Goal: Task Accomplishment & Management: Use online tool/utility

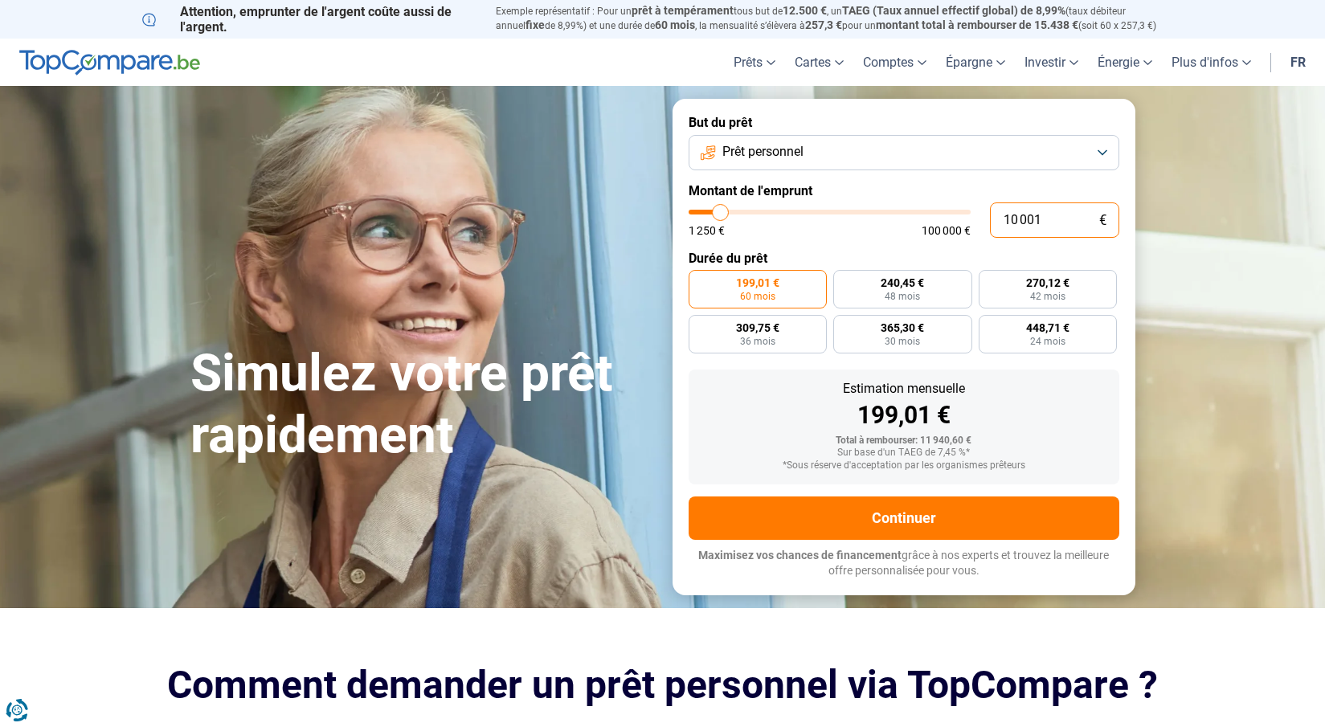
click at [998, 218] on input "10 001" at bounding box center [1054, 220] width 129 height 35
type input "7"
type input "1250"
type input "75"
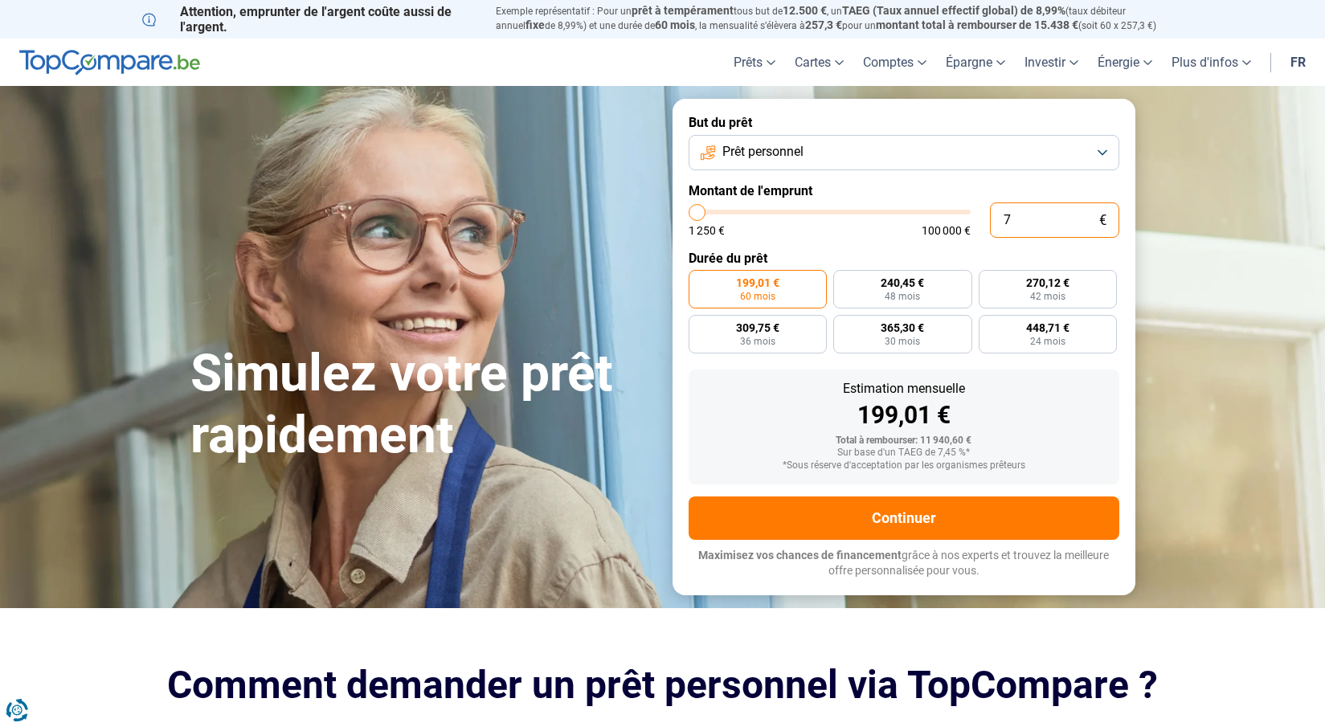
type input "1250"
type input "750"
type input "1250"
type input "7 501"
type input "7500"
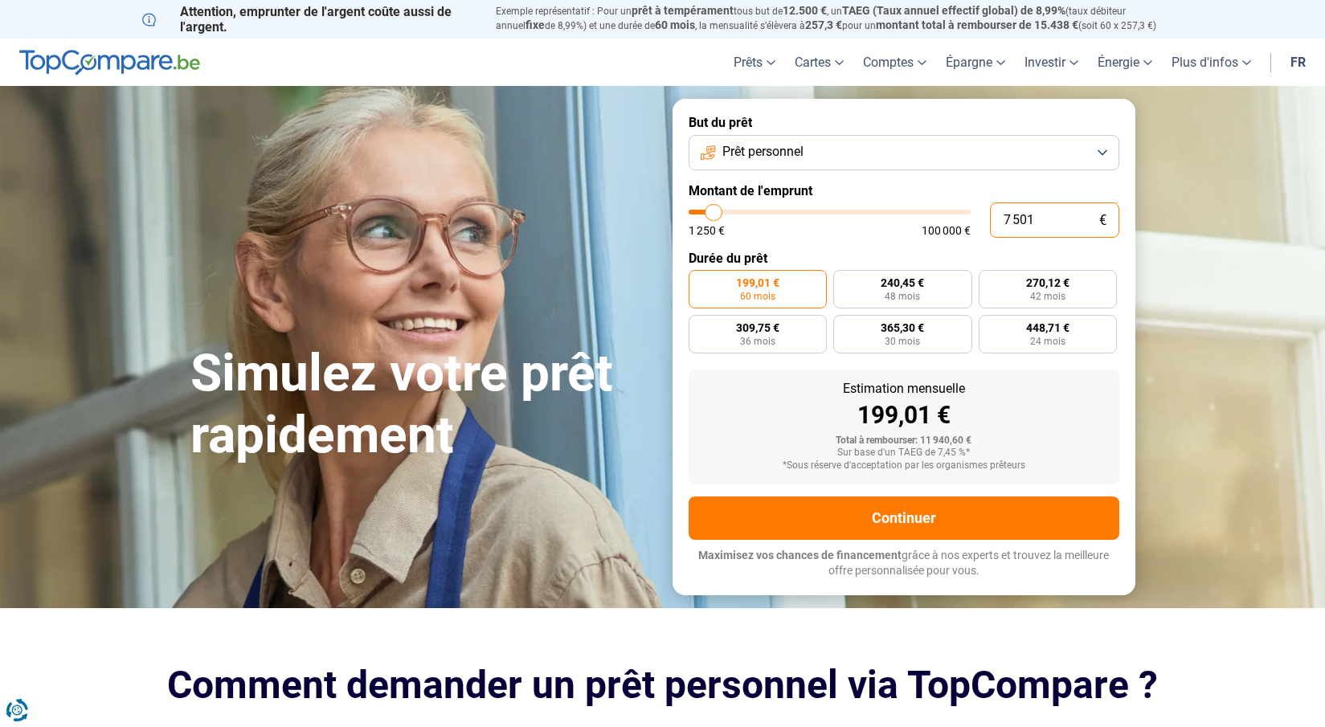
type input "7 501"
type input "7500"
radio input "true"
